Goal: Information Seeking & Learning: Learn about a topic

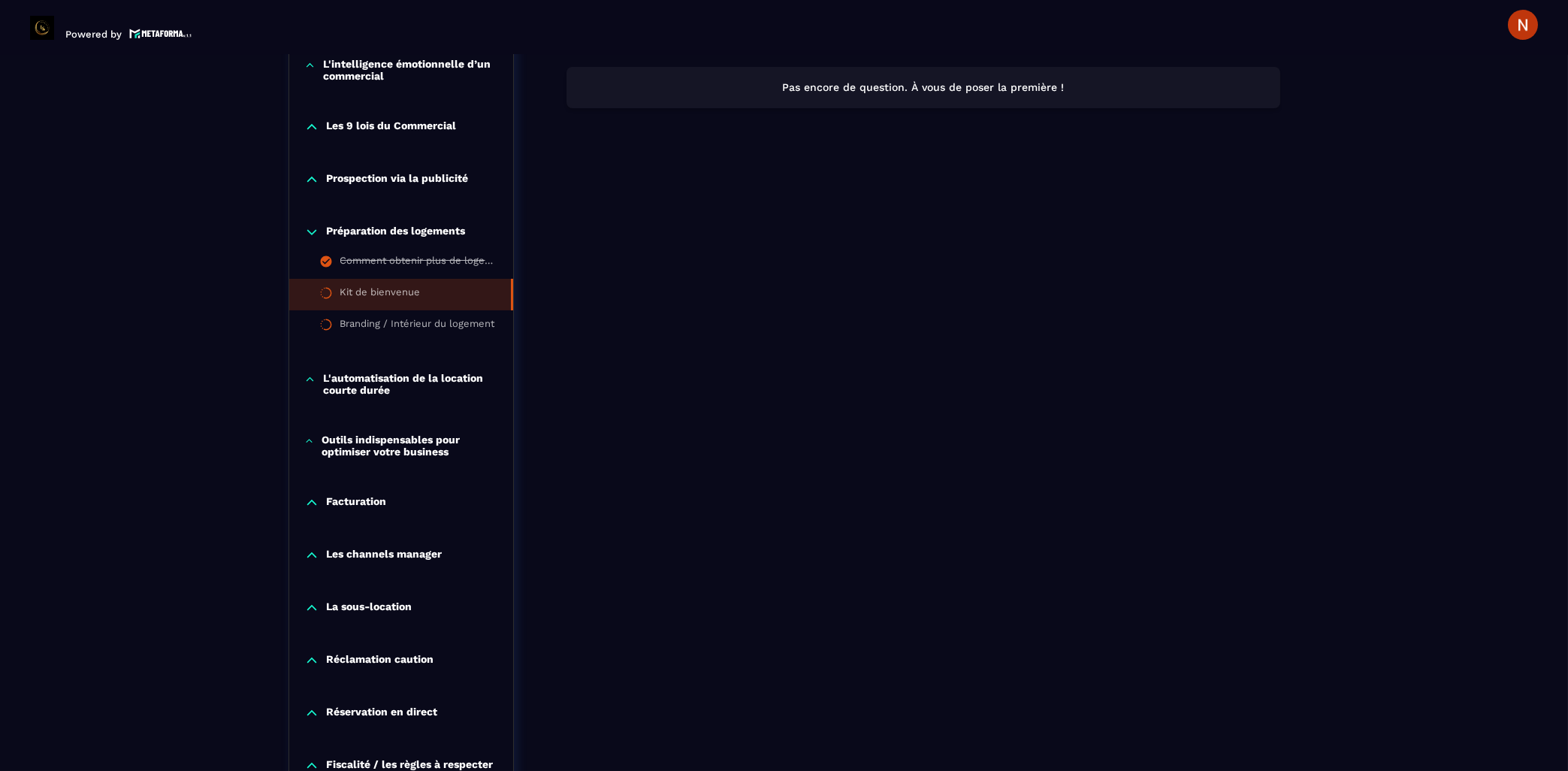
scroll to position [1041, 0]
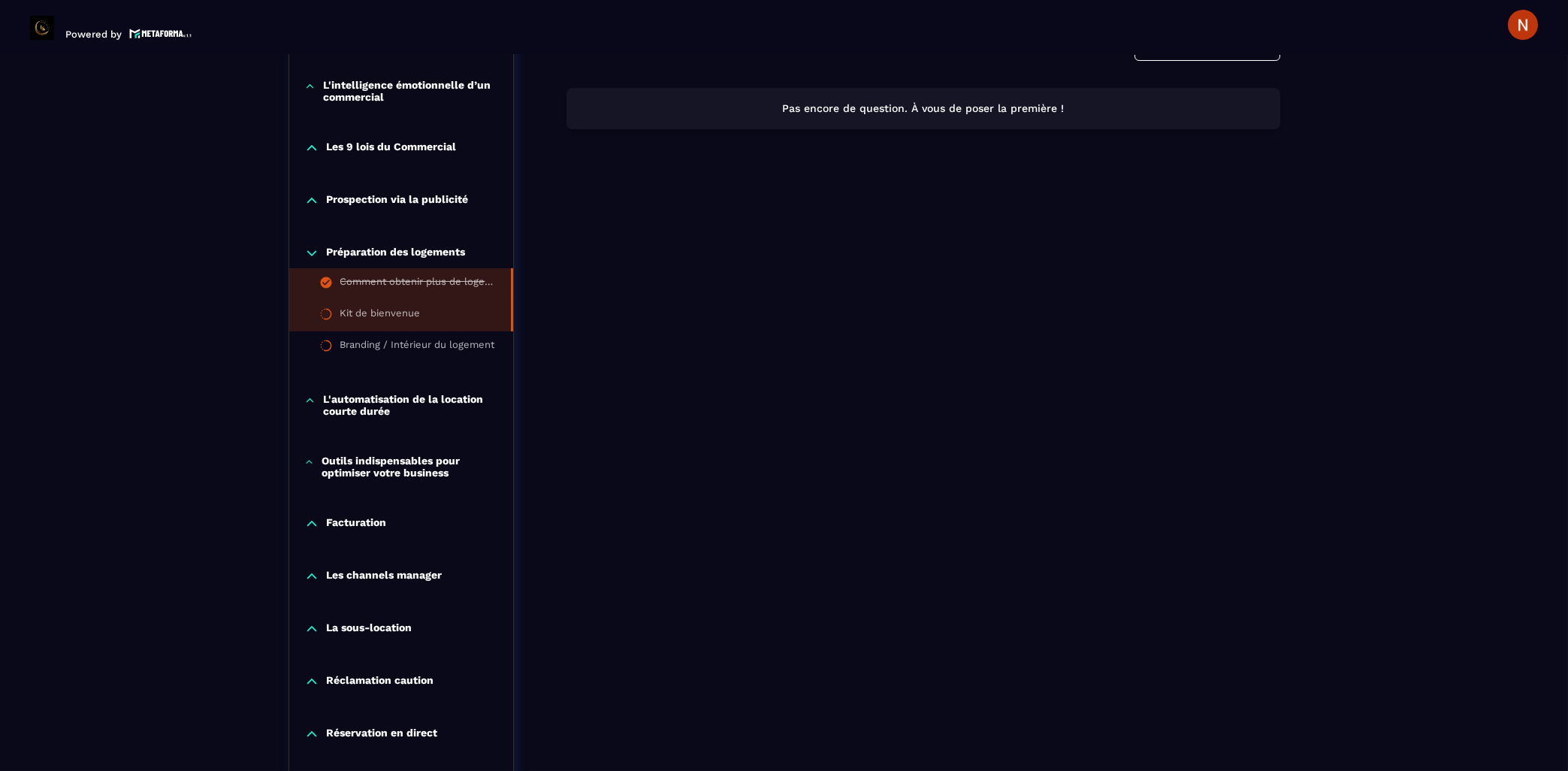
click at [416, 300] on li "Comment obtenir plus de logements en gestion ou en sous-location ?" at bounding box center [401, 284] width 224 height 31
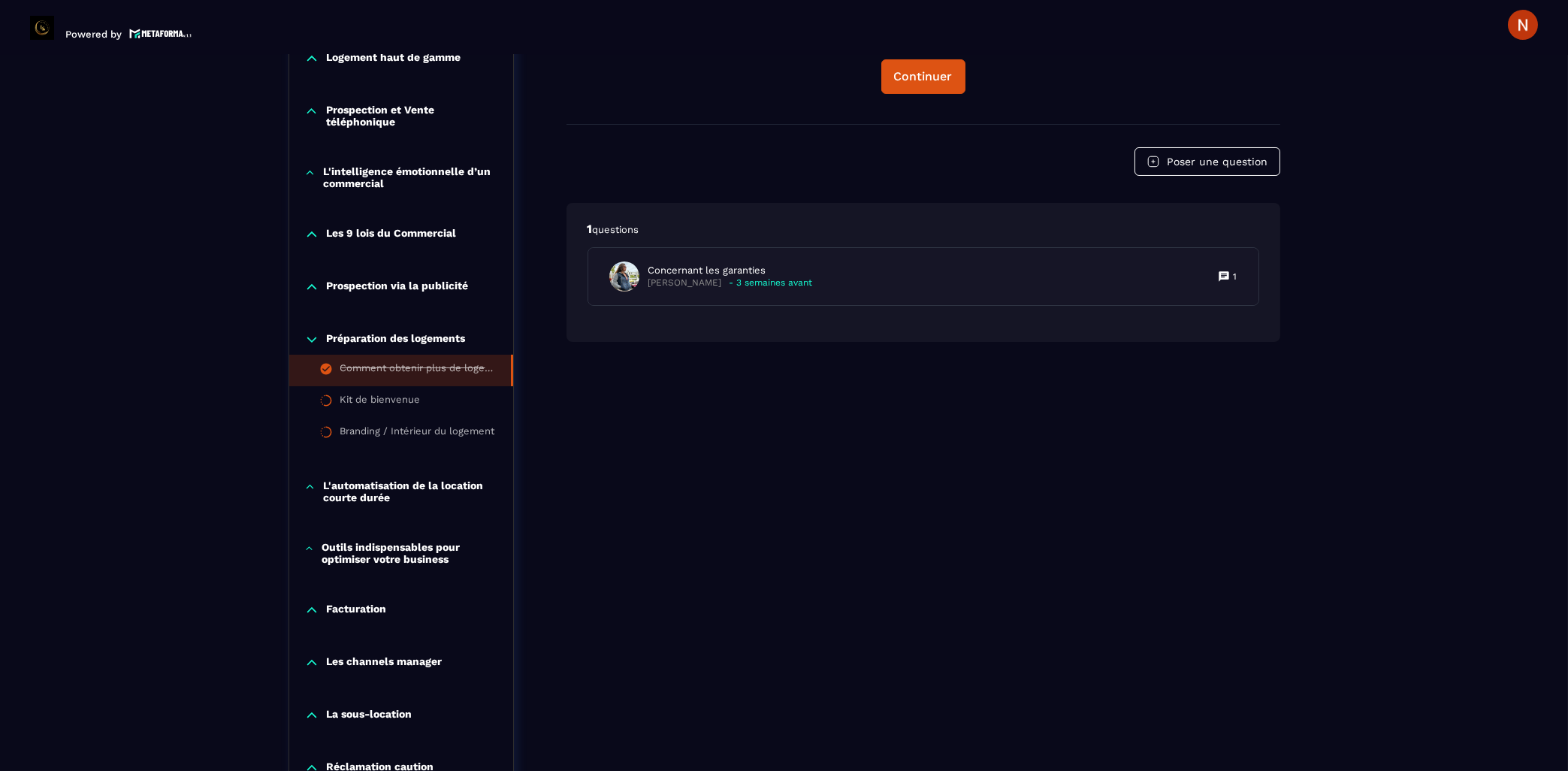
scroll to position [961, 0]
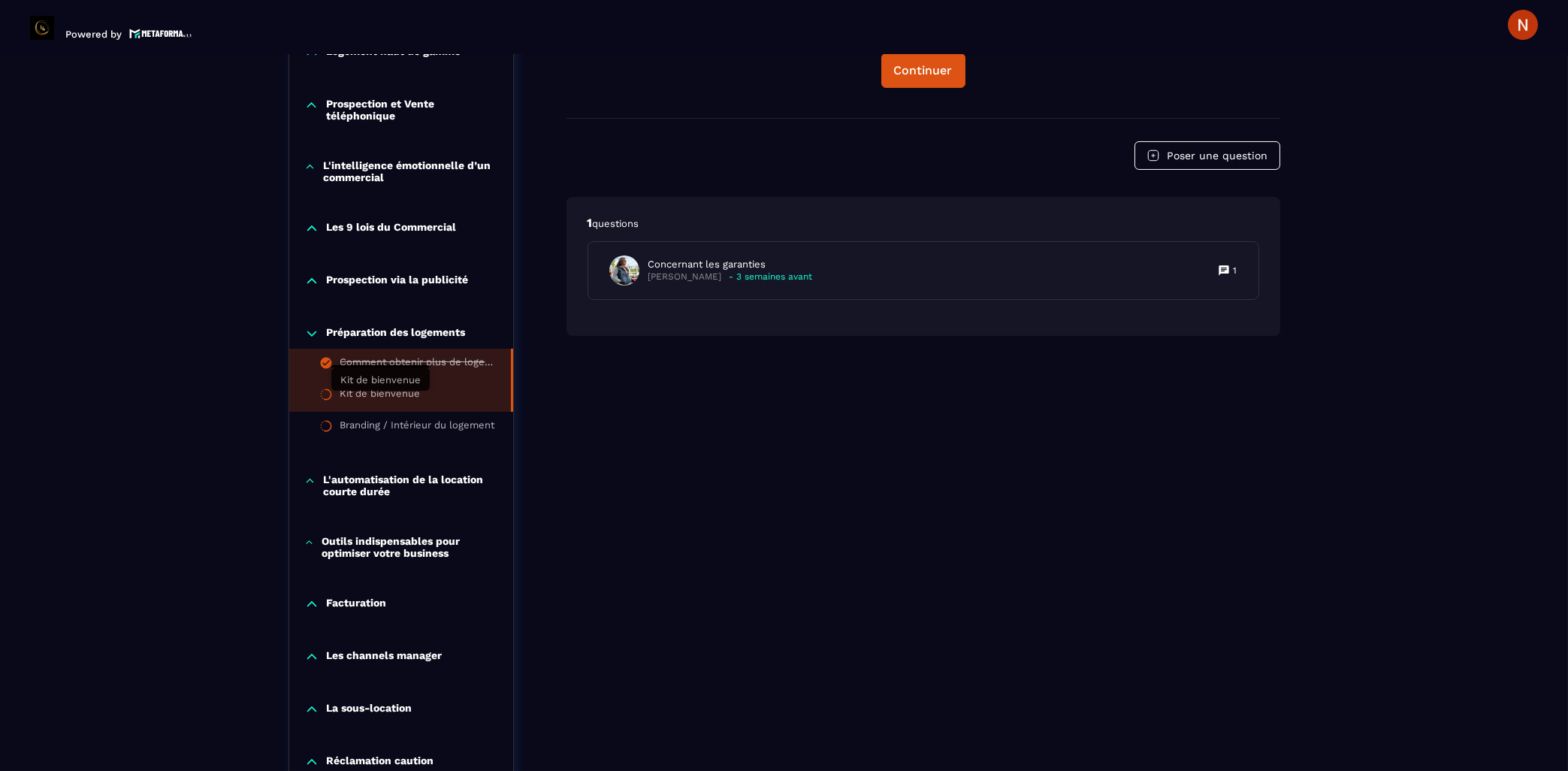
click at [407, 404] on div "Kit de bienvenue" at bounding box center [380, 397] width 81 height 17
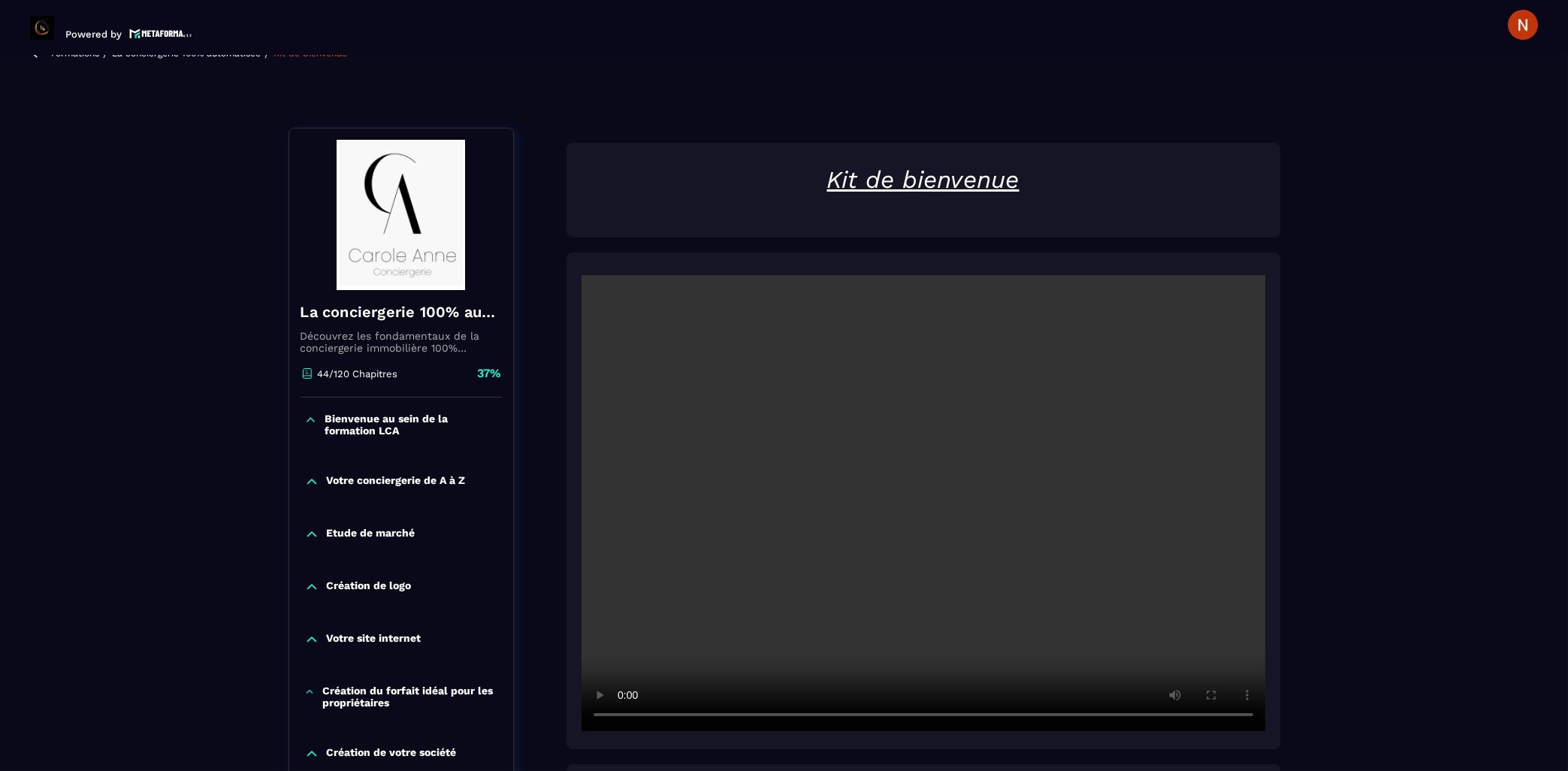
scroll to position [241, 0]
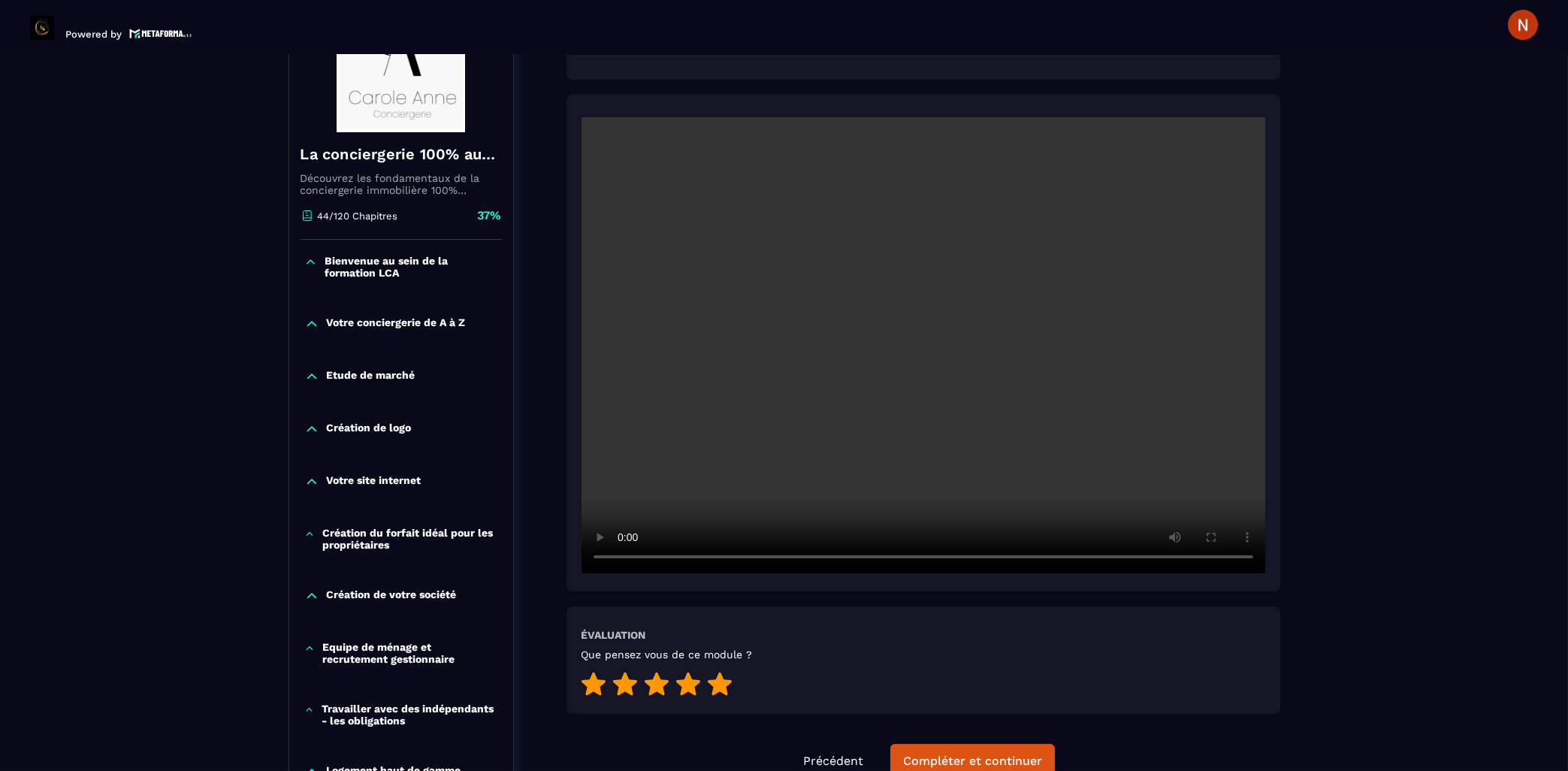
click at [717, 672] on icon at bounding box center [720, 683] width 24 height 24
click at [1024, 754] on div "Compléter et continuer" at bounding box center [972, 762] width 139 height 15
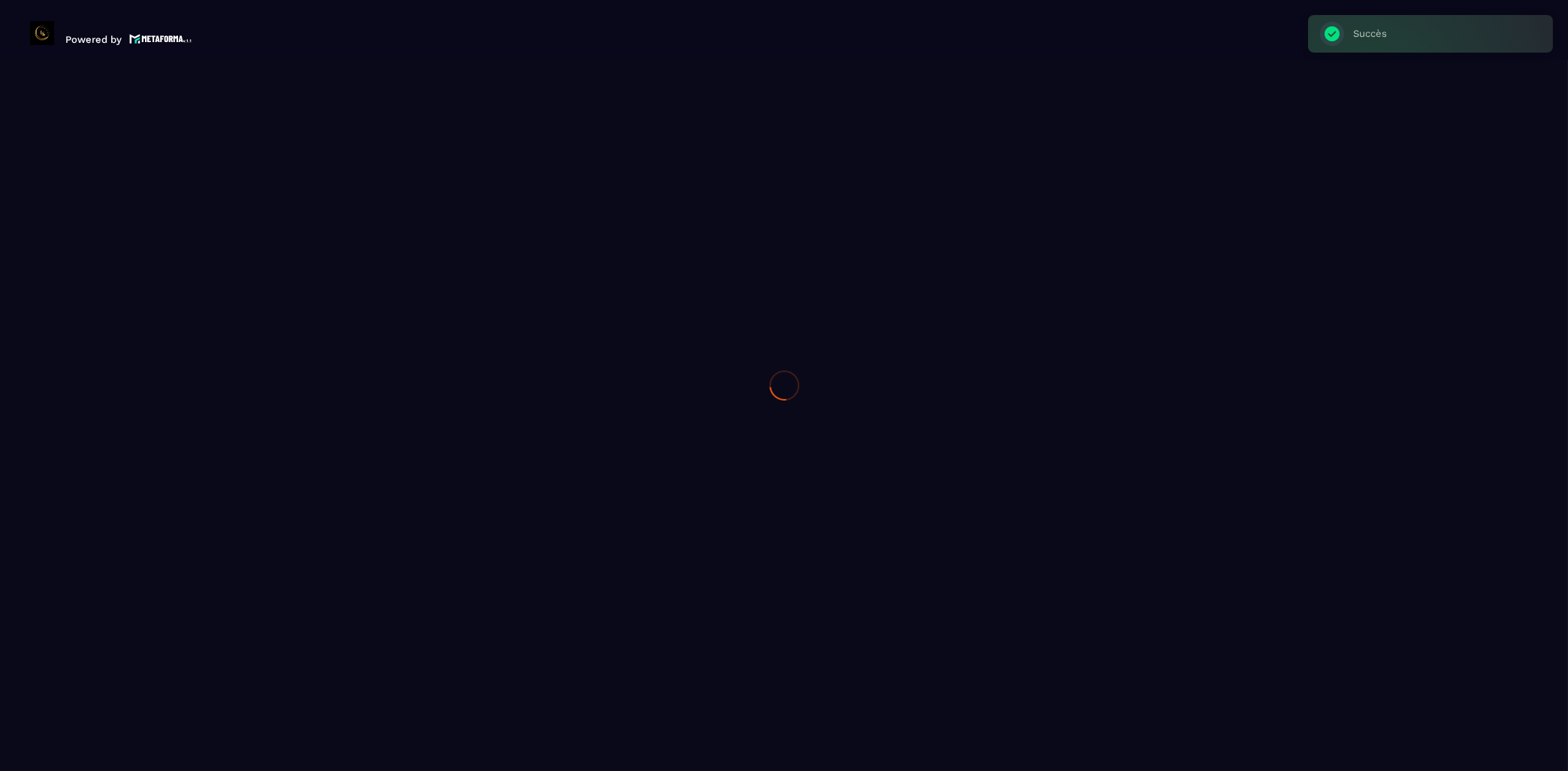
scroll to position [241, 0]
